Goal: Find specific page/section: Find specific page/section

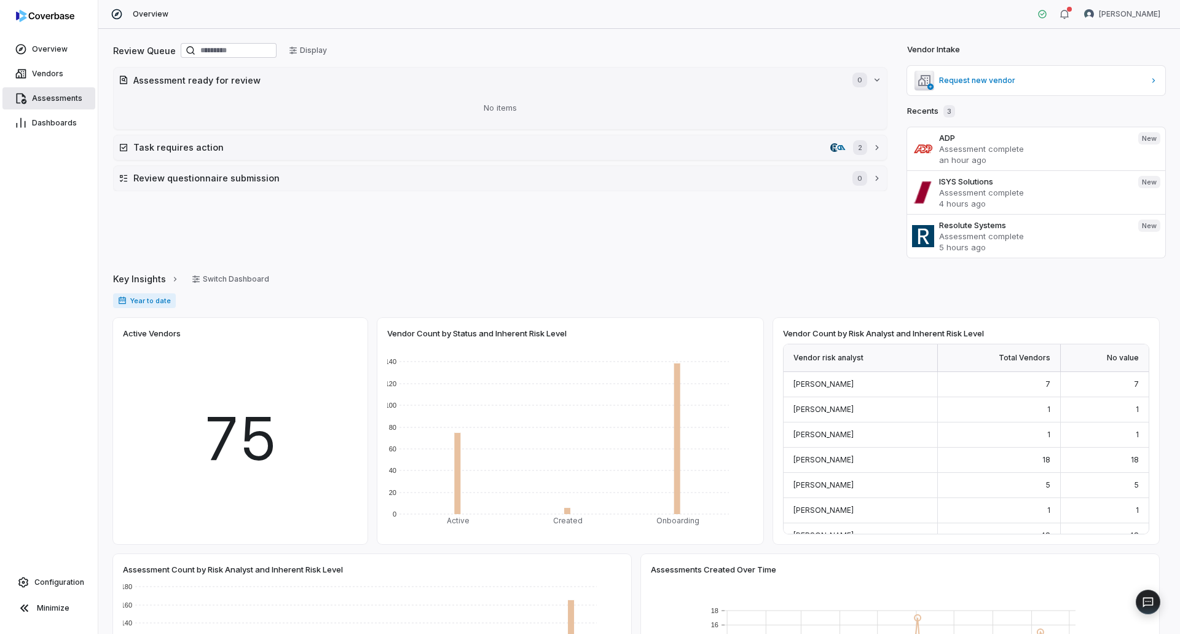
click at [72, 98] on span "Assessments" at bounding box center [57, 98] width 50 height 10
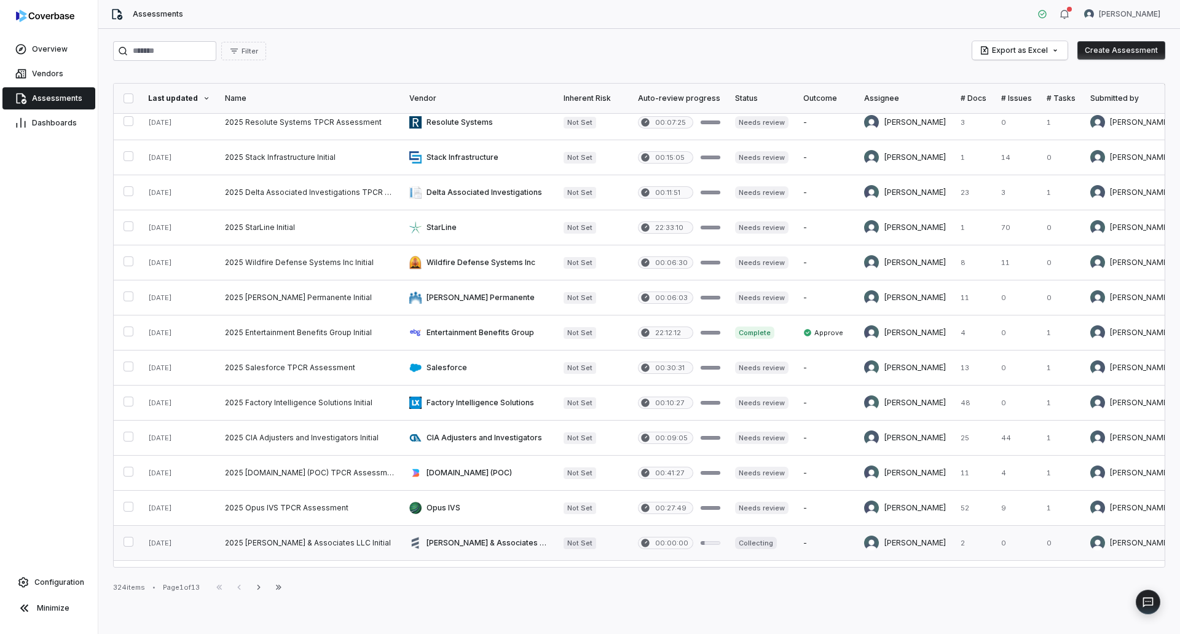
scroll to position [307, 0]
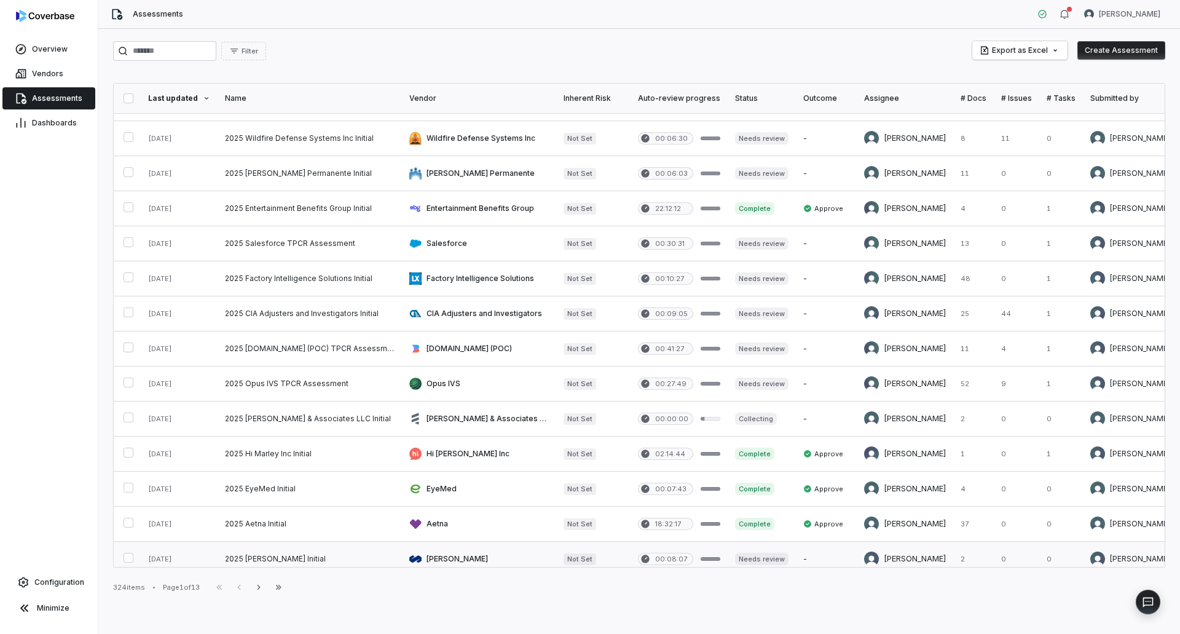
click at [277, 554] on link at bounding box center [310, 558] width 184 height 34
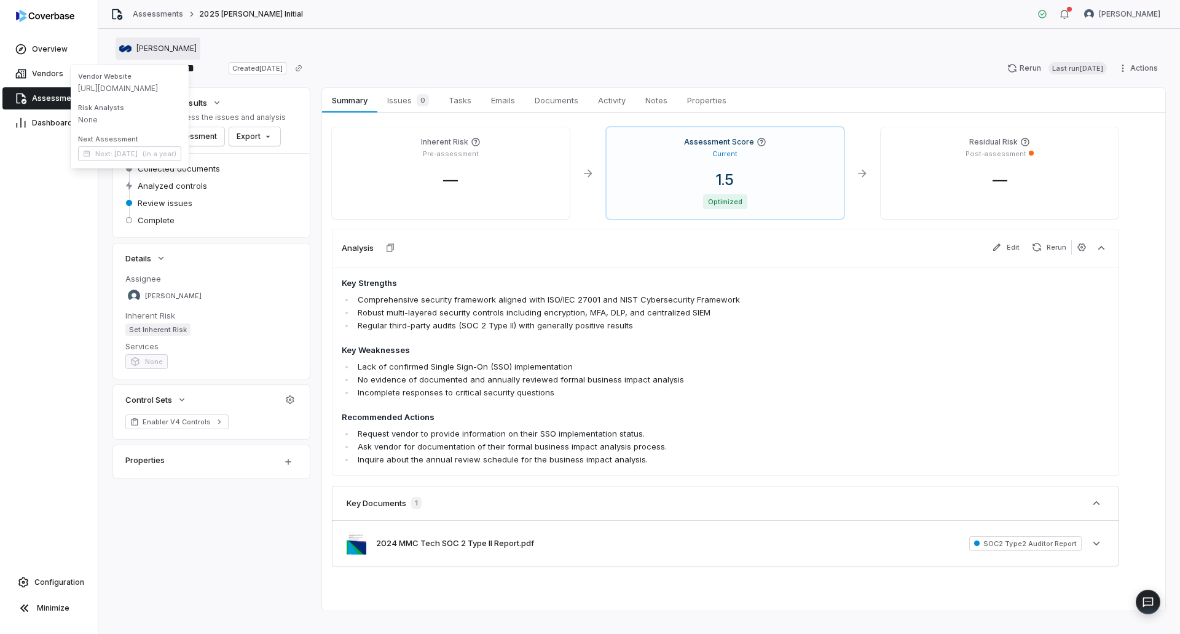
click at [148, 52] on span "Marsh" at bounding box center [166, 49] width 60 height 10
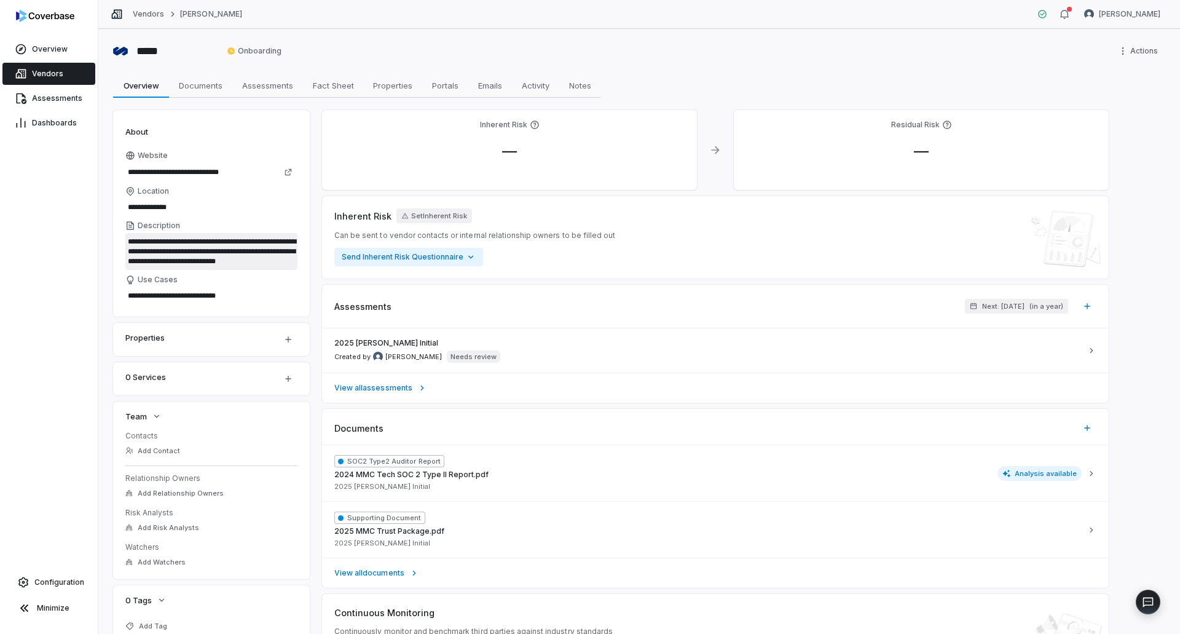
click at [240, 249] on textarea "**********" at bounding box center [211, 251] width 172 height 37
click at [285, 173] on icon at bounding box center [288, 172] width 7 height 7
type textarea "*"
